Goal: Check status: Check status

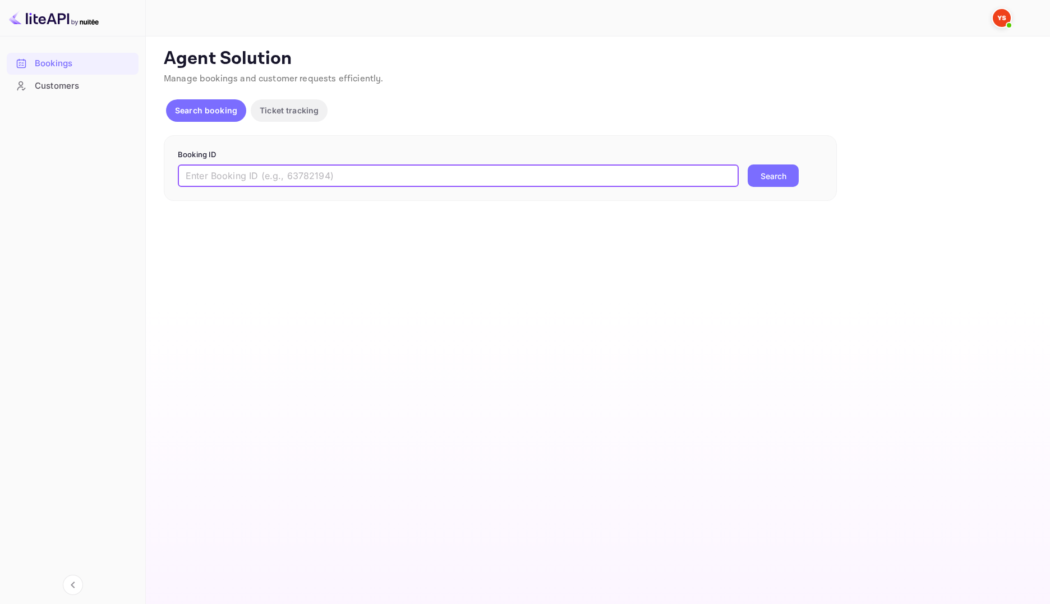
click at [363, 178] on input "text" at bounding box center [458, 175] width 561 height 22
paste input "8198503"
type input "8198503"
click at [751, 181] on button "Search" at bounding box center [773, 175] width 51 height 22
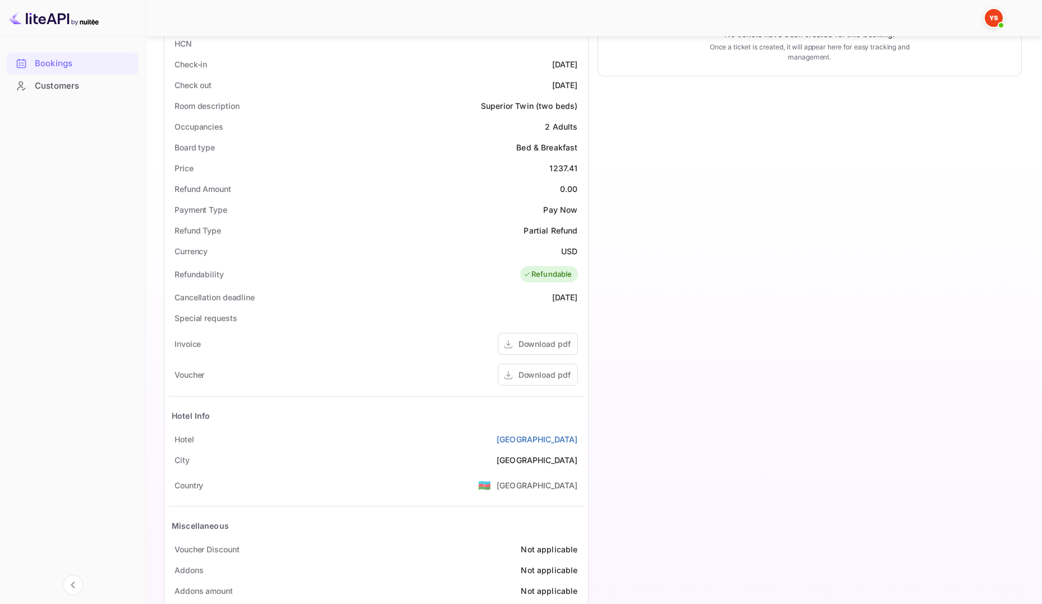
scroll to position [300, 0]
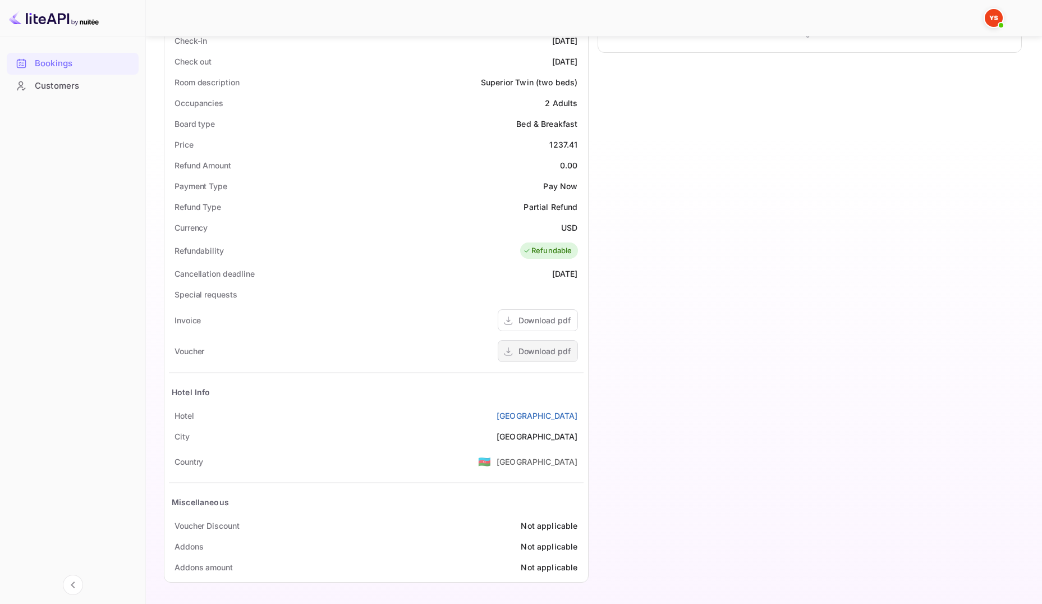
click at [567, 361] on div "Download pdf" at bounding box center [538, 351] width 80 height 22
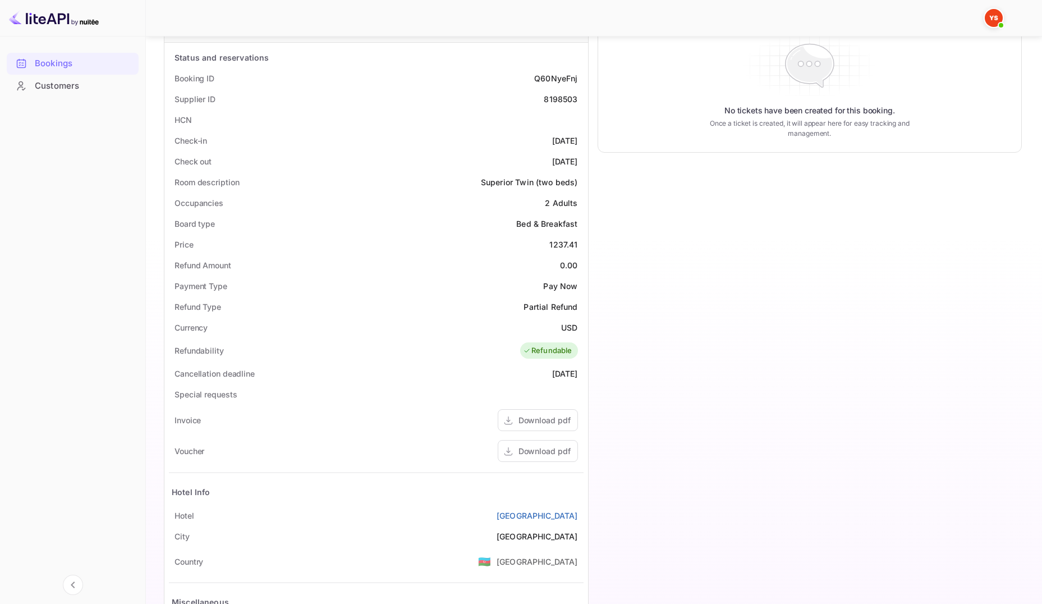
scroll to position [20, 0]
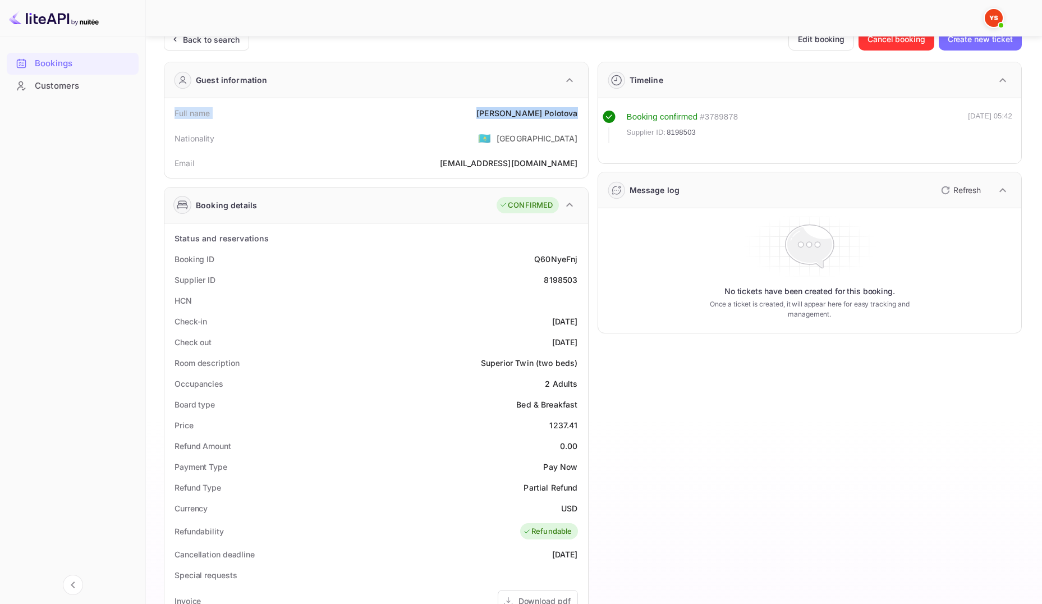
drag, startPoint x: 174, startPoint y: 113, endPoint x: 582, endPoint y: 117, distance: 408.5
click at [582, 117] on div "Full name [PERSON_NAME]" at bounding box center [376, 113] width 415 height 21
copy div "Full name [PERSON_NAME]"
drag, startPoint x: 175, startPoint y: 258, endPoint x: 579, endPoint y: 276, distance: 404.4
click at [579, 276] on div "Status and reservations Booking ID Q60NyeFnj Supplier ID 8198503 HCN Check-in […" at bounding box center [376, 543] width 415 height 630
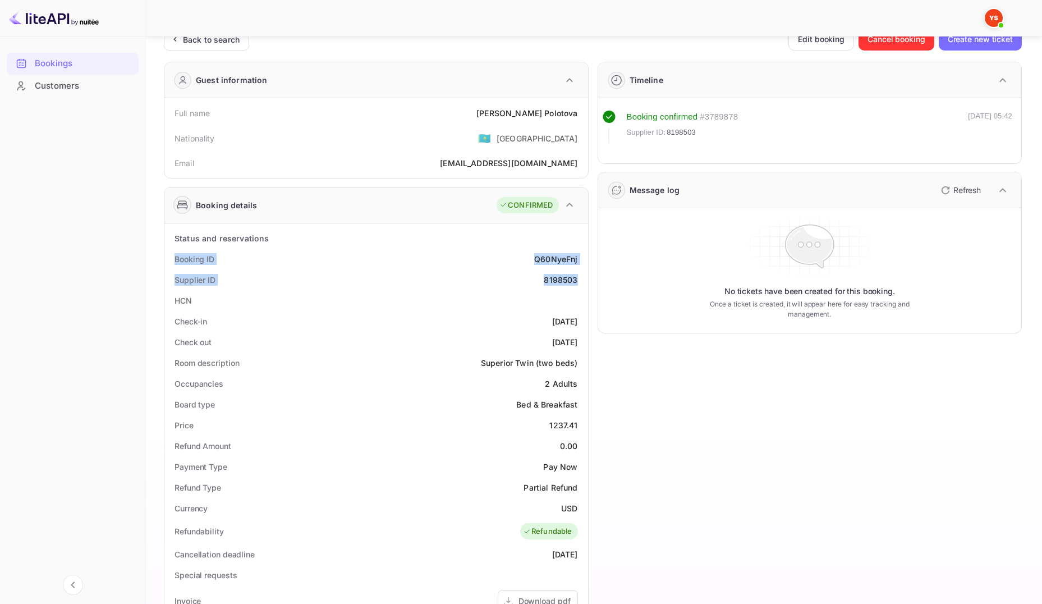
copy div "Booking ID Q60NyeFnj Supplier ID 8198503"
drag, startPoint x: 174, startPoint y: 320, endPoint x: 584, endPoint y: 336, distance: 410.5
click at [584, 336] on div "Status and reservations Booking ID Q60NyeFnj Supplier ID 8198503 HCN Check-in […" at bounding box center [376, 542] width 424 height 639
copy div "Check-in [DATE] Check out [DATE]"
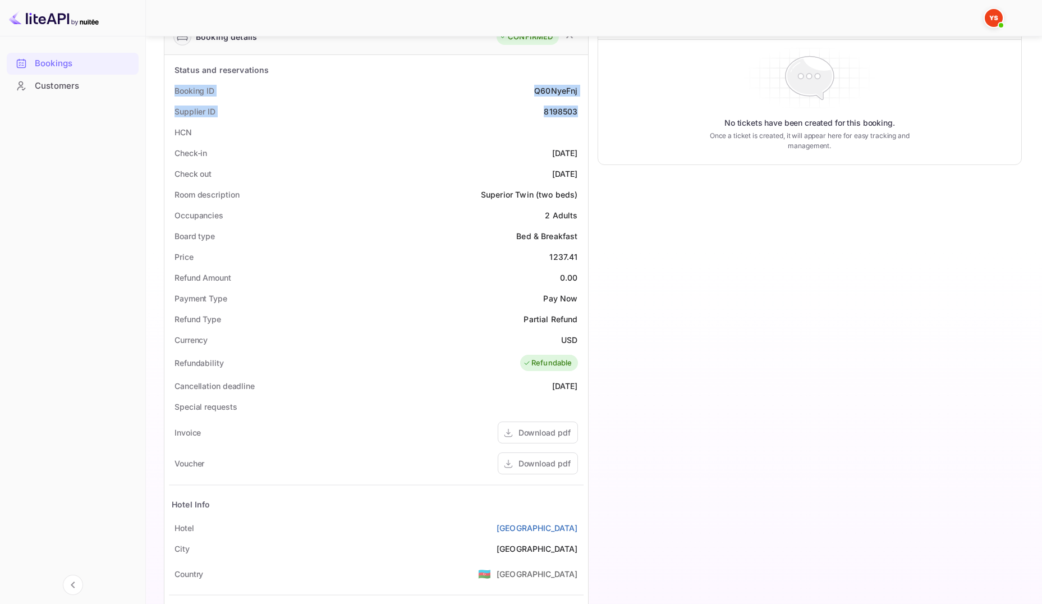
scroll to position [300, 0]
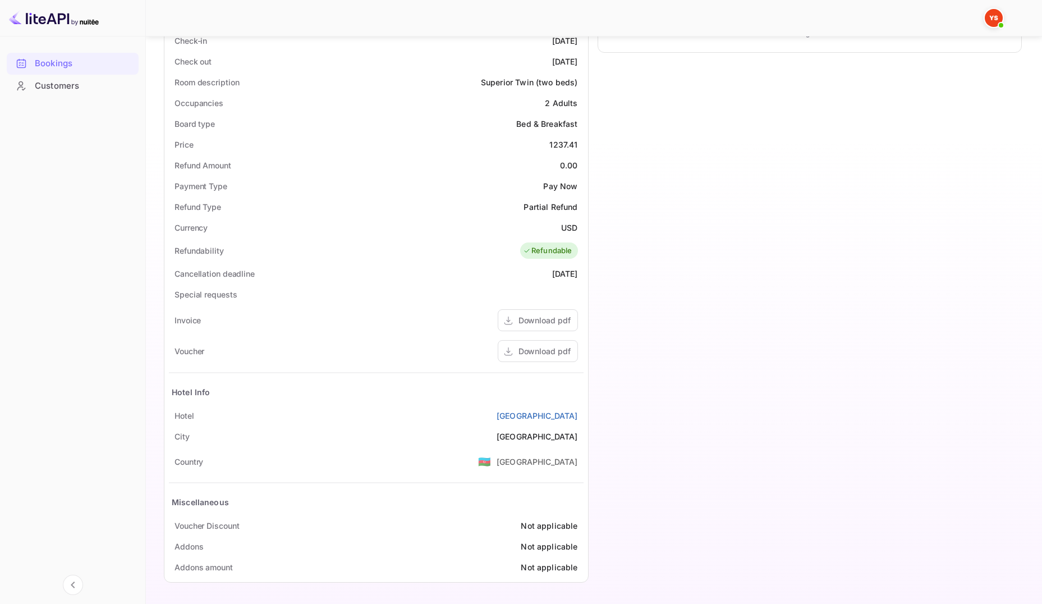
drag, startPoint x: 171, startPoint y: 418, endPoint x: 583, endPoint y: 419, distance: 412.5
click at [583, 419] on div "[GEOGRAPHIC_DATA]" at bounding box center [376, 415] width 415 height 21
copy div "[GEOGRAPHIC_DATA]"
